Goal: Task Accomplishment & Management: Manage account settings

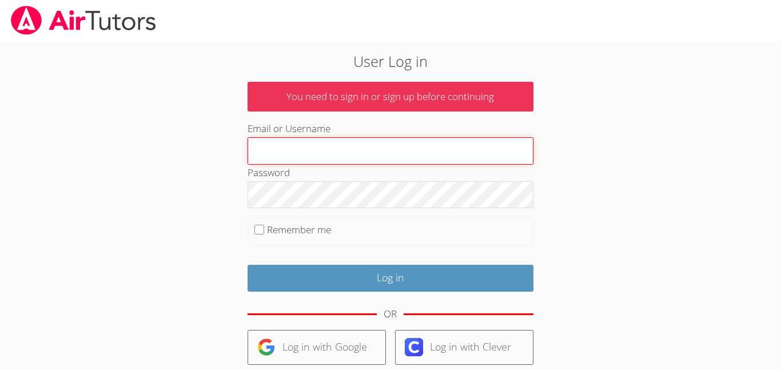
click at [349, 138] on input "Email or Username" at bounding box center [390, 150] width 286 height 27
type input "Valerie_Sa30@lesdstudent.net"
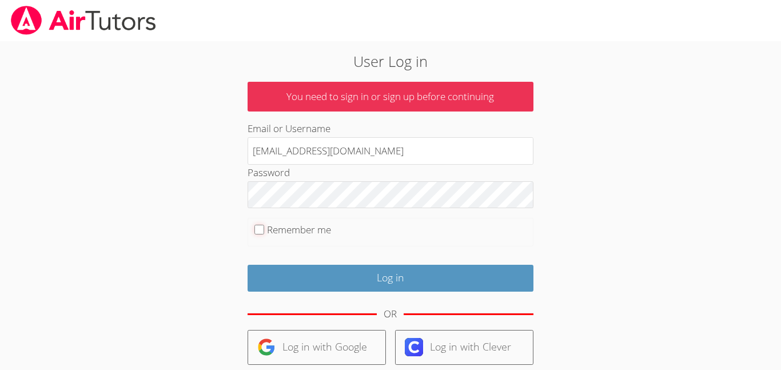
click at [263, 230] on input "Remember me" at bounding box center [259, 230] width 10 height 10
checkbox input "true"
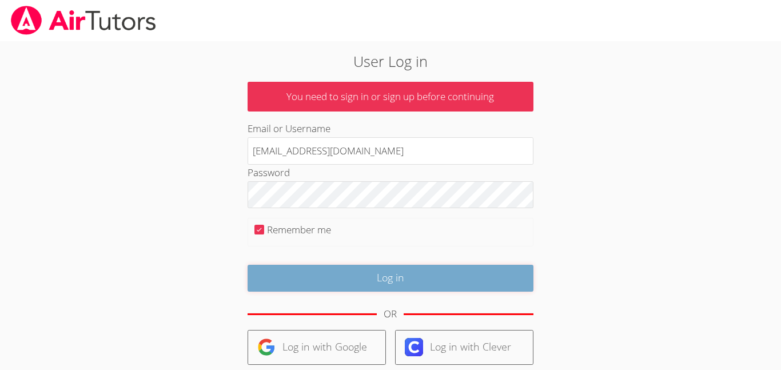
click at [310, 283] on input "Log in" at bounding box center [390, 278] width 286 height 27
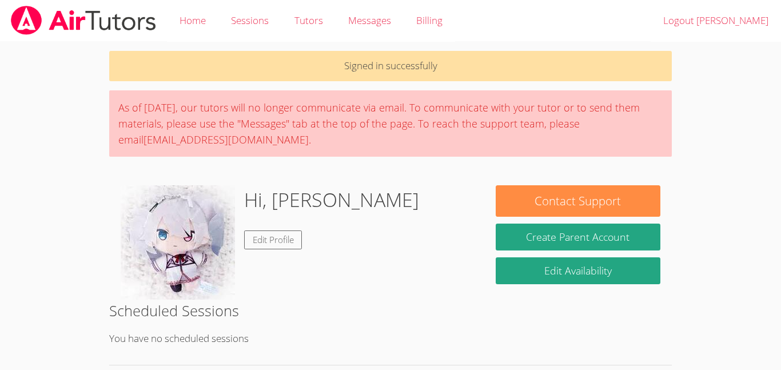
click at [310, 283] on div "Hi, [PERSON_NAME] Edit Profile" at bounding box center [331, 242] width 175 height 114
